Goal: Use online tool/utility: Utilize a website feature to perform a specific function

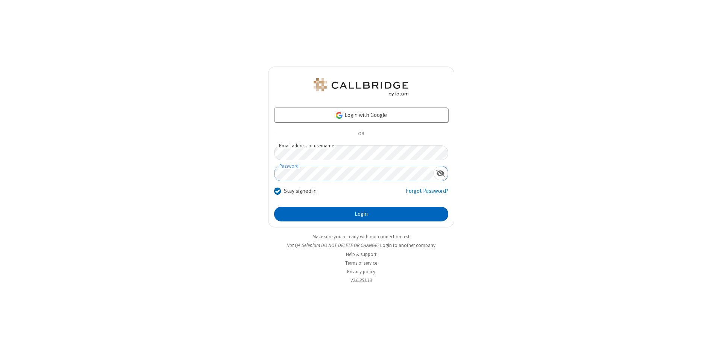
click at [361, 214] on button "Login" at bounding box center [361, 214] width 174 height 15
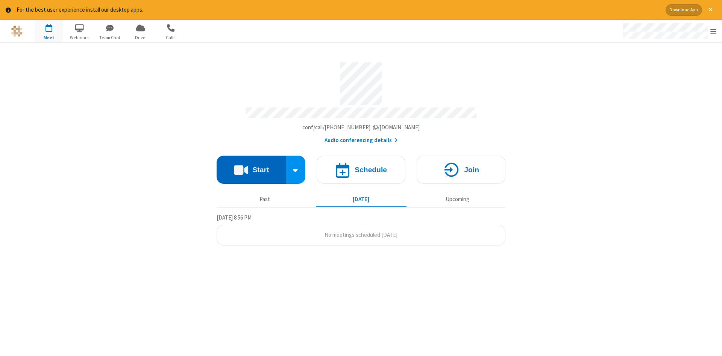
click at [251, 167] on button "Start" at bounding box center [251, 170] width 70 height 28
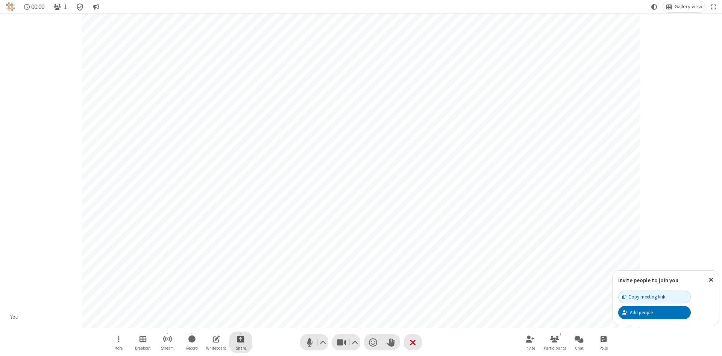
click at [240, 339] on span "Start sharing" at bounding box center [240, 338] width 7 height 9
click at [240, 293] on span "Share additional camera" at bounding box center [245, 294] width 56 height 6
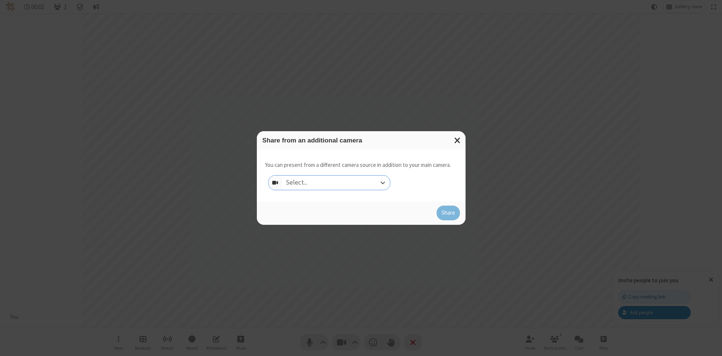
click at [336, 182] on div "Select..." at bounding box center [336, 183] width 108 height 14
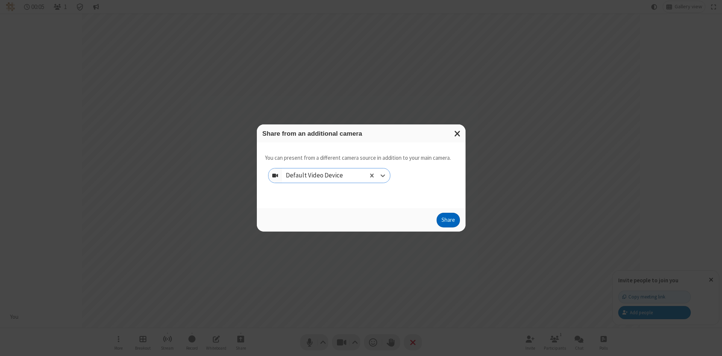
click at [448, 222] on button "Share" at bounding box center [447, 220] width 23 height 15
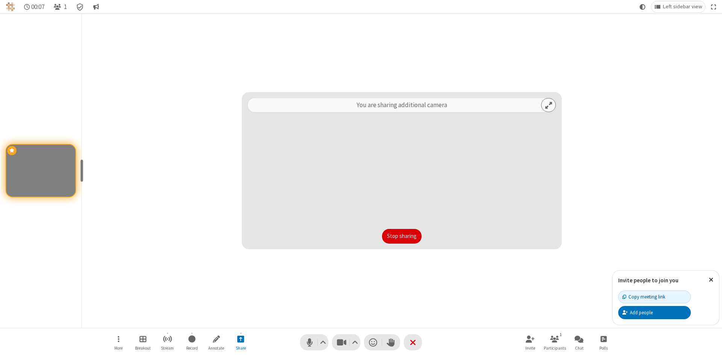
click at [401, 236] on button "Stop sharing" at bounding box center [401, 236] width 39 height 15
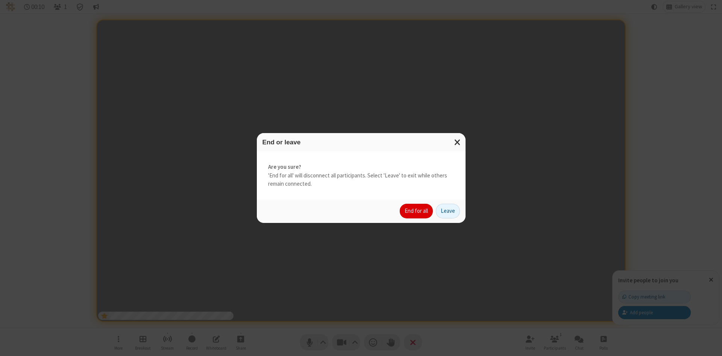
click at [416, 211] on button "End for all" at bounding box center [416, 211] width 33 height 15
